Goal: Task Accomplishment & Management: Manage account settings

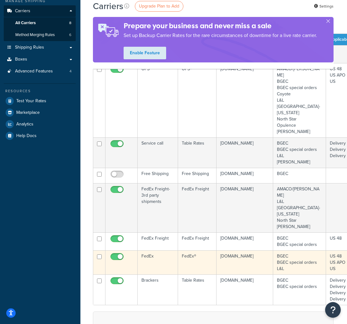
scroll to position [78, 1]
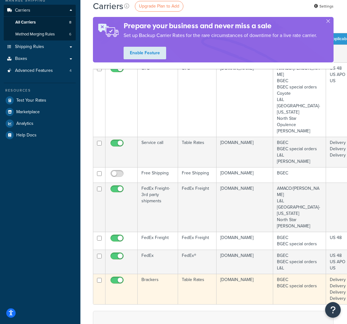
click at [153, 273] on td "Brackers" at bounding box center [158, 288] width 40 height 30
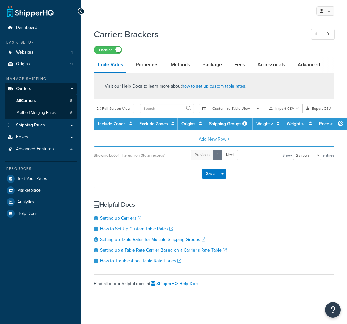
select select "25"
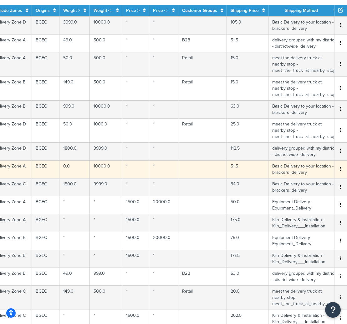
scroll to position [113, 35]
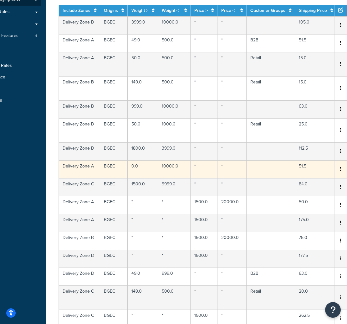
click at [81, 169] on td "Delivery Zone A" at bounding box center [79, 169] width 41 height 18
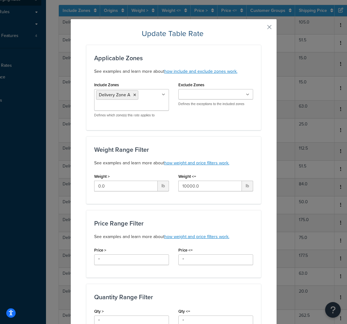
scroll to position [0, 0]
click at [309, 157] on div "Update Table Rate Applicable Zones See examples and learn more about how includ…" at bounding box center [173, 162] width 347 height 324
drag, startPoint x: 270, startPoint y: 27, endPoint x: 267, endPoint y: 28, distance: 3.3
click at [261, 29] on button "button" at bounding box center [261, 30] width 2 height 2
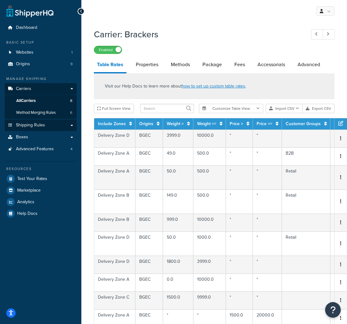
click at [70, 125] on link "Shipping Rules" at bounding box center [41, 125] width 72 height 12
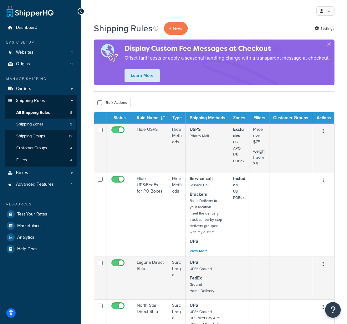
click at [53, 125] on link "Shipping Zones 9" at bounding box center [41, 124] width 72 height 12
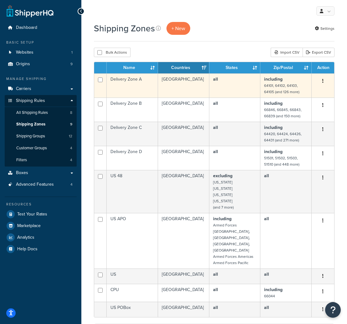
click at [137, 90] on td "Delivery Zone A" at bounding box center [132, 85] width 51 height 24
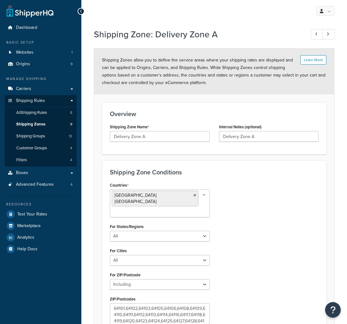
select select "including"
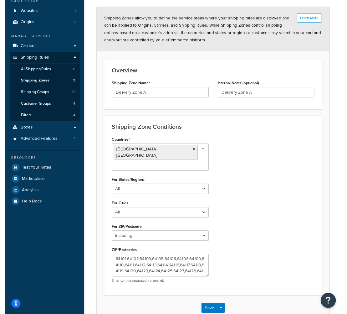
scroll to position [40, 0]
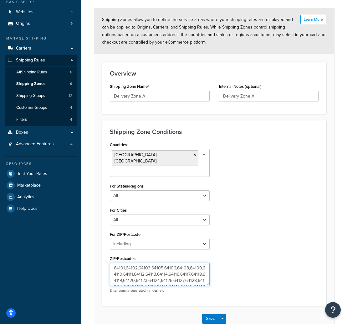
click at [162, 265] on textarea "64101,64102,64103,64105,64106,64108,64109,64110,64111,64112,64113,64114,64116,6…" at bounding box center [160, 273] width 100 height 23
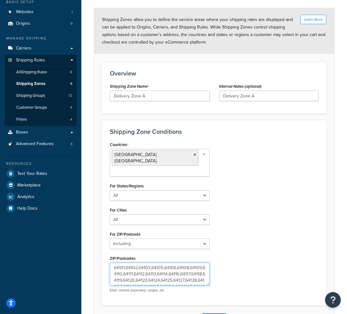
click at [188, 275] on textarea "64101,64102,64103,64105,64106,64108,64109,64110,64111,64112,64113,64114,64116,6…" at bounding box center [160, 273] width 100 height 23
